Goal: Entertainment & Leisure: Consume media (video, audio)

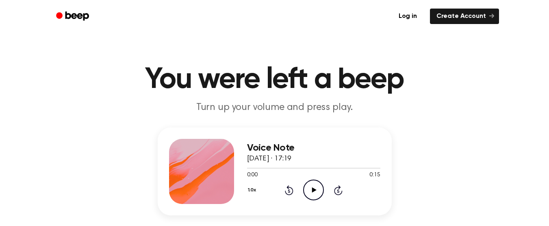
click at [310, 191] on icon "Play Audio" at bounding box center [313, 189] width 21 height 21
click at [314, 185] on icon "Pause Audio" at bounding box center [313, 189] width 21 height 21
click at [316, 185] on icon "Play Audio" at bounding box center [313, 189] width 21 height 21
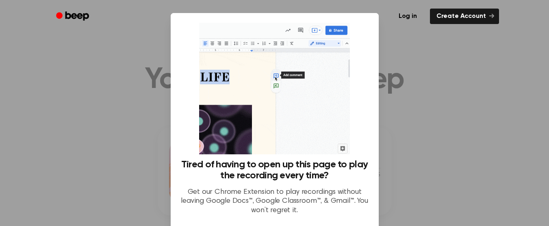
click at [395, 72] on div at bounding box center [274, 113] width 549 height 226
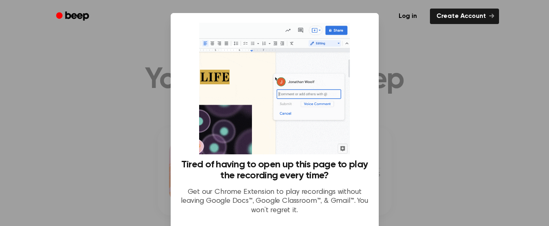
click at [422, 142] on div at bounding box center [274, 113] width 549 height 226
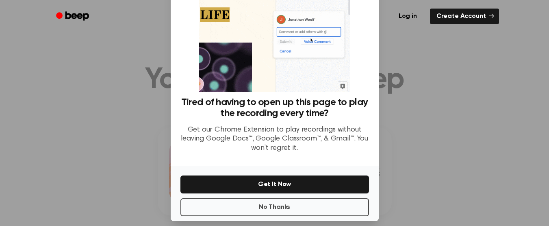
scroll to position [70, 0]
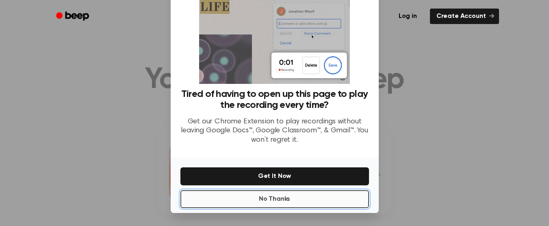
click at [318, 197] on button "No Thanks" at bounding box center [275, 199] width 189 height 18
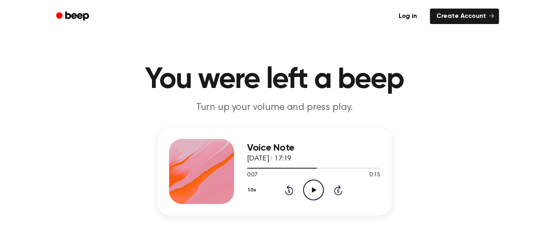
click at [314, 191] on icon "Play Audio" at bounding box center [313, 189] width 21 height 21
click at [314, 191] on icon at bounding box center [314, 189] width 4 height 5
click at [314, 192] on icon "Play Audio" at bounding box center [313, 189] width 21 height 21
drag, startPoint x: 312, startPoint y: 191, endPoint x: 300, endPoint y: 187, distance: 13.2
click at [311, 190] on icon "Play Audio" at bounding box center [313, 189] width 21 height 21
